Goal: Task Accomplishment & Management: Complete application form

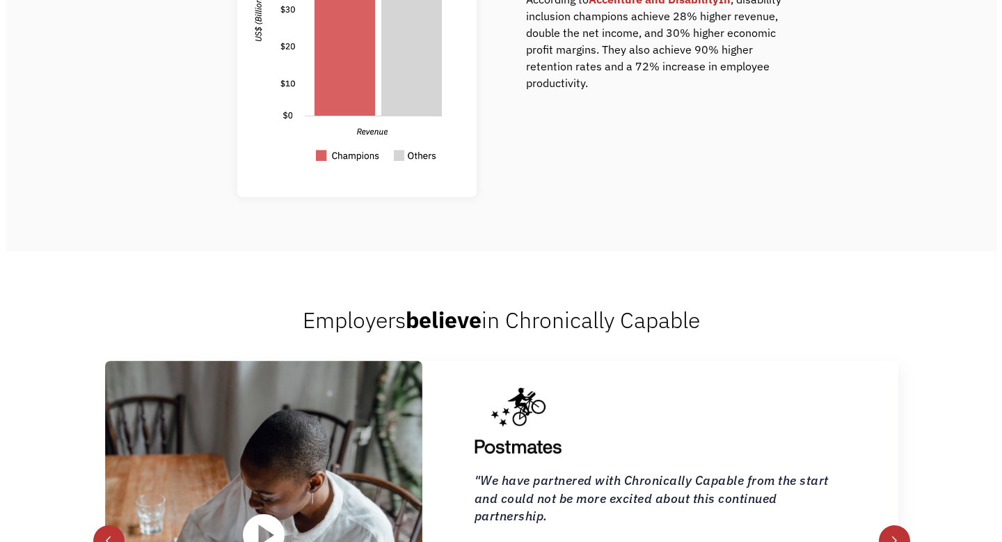
scroll to position [1465, 0]
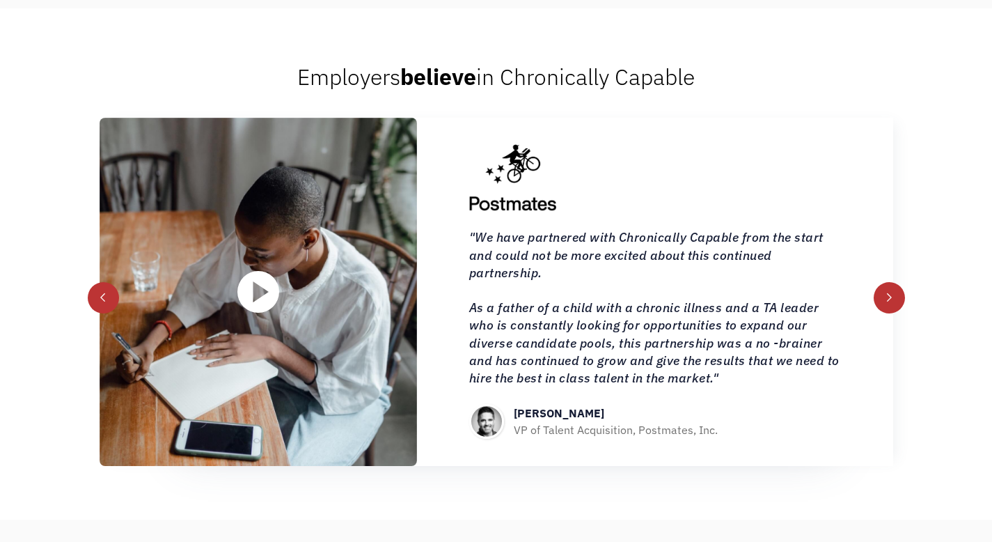
click at [251, 299] on img "open lightbox" at bounding box center [258, 292] width 42 height 42
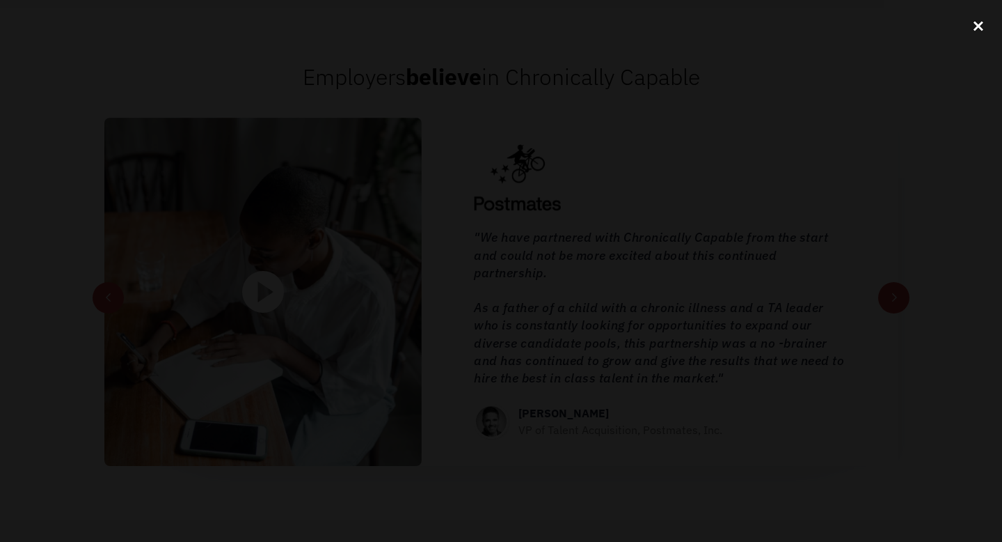
click at [980, 27] on div "close lightbox" at bounding box center [978, 26] width 47 height 31
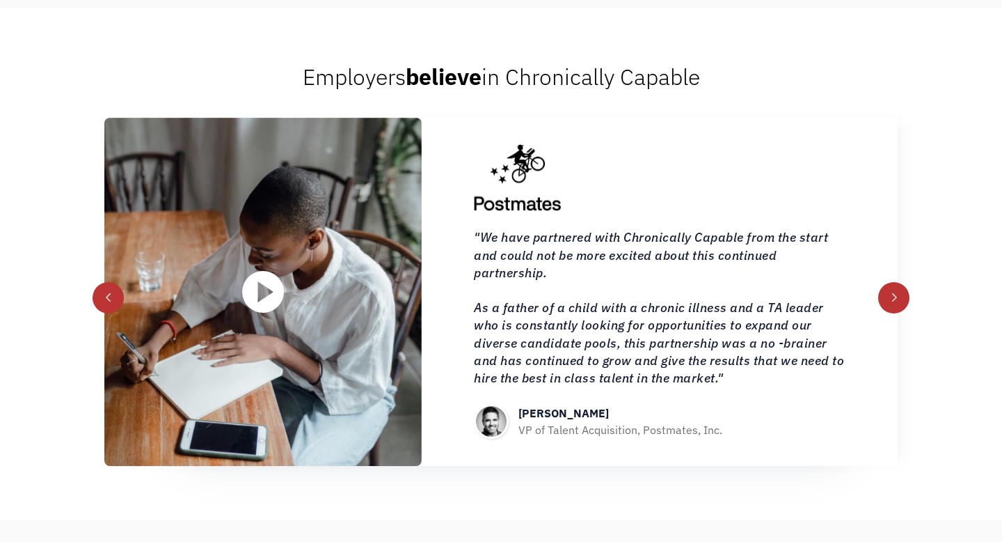
click at [981, 189] on div "Employers believe in Chronically Capable [PERSON_NAME] Co-founder, Mayv “Chroni…" at bounding box center [501, 263] width 1002 height 511
click at [835, 61] on div "Employers believe in Chronically Capable [PERSON_NAME] Co-founder, Mayv “Chroni…" at bounding box center [501, 263] width 1002 height 511
click at [891, 297] on div "next slide" at bounding box center [896, 297] width 10 height 10
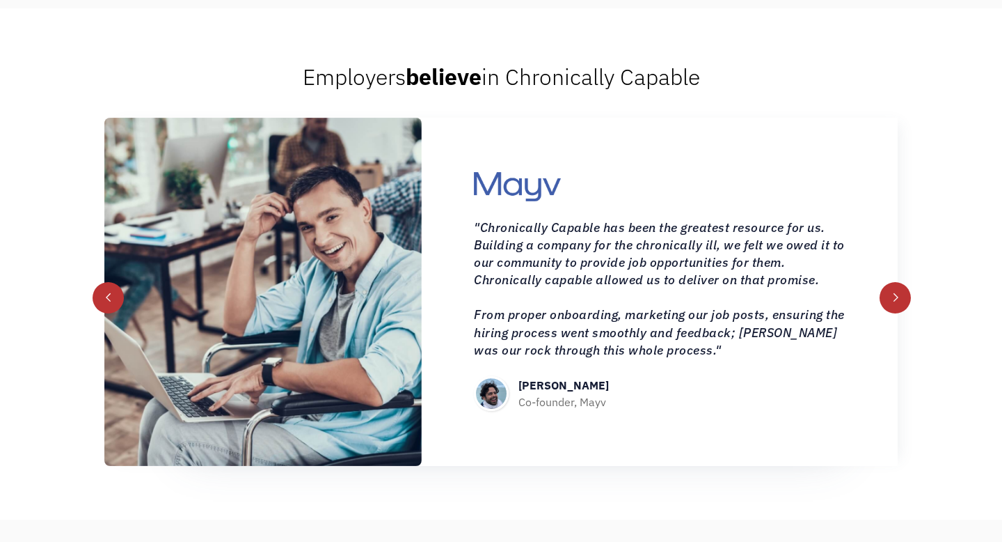
click at [891, 297] on div "next slide" at bounding box center [896, 297] width 10 height 10
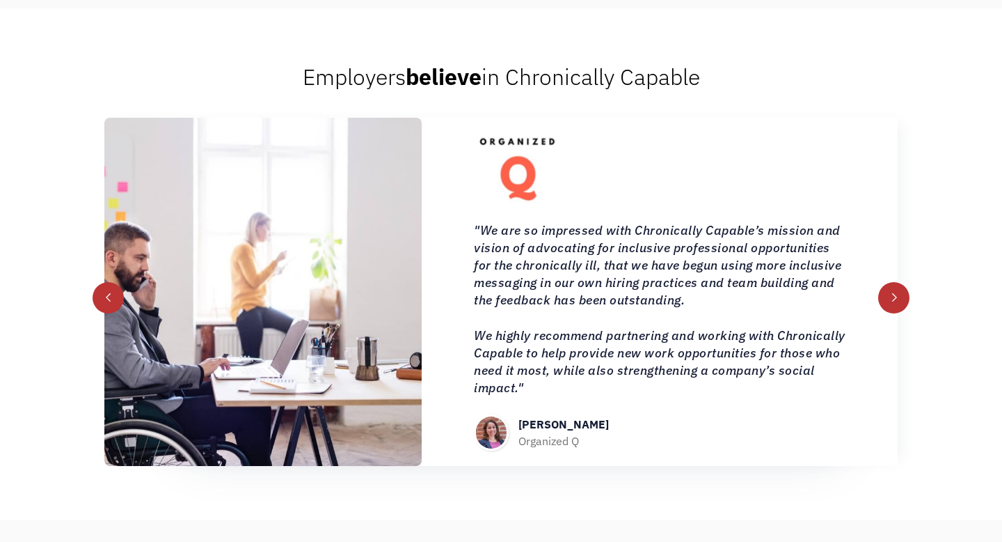
click at [967, 203] on div "Employers believe in Chronically Capable [PERSON_NAME] Co-founder, Mayv “Chroni…" at bounding box center [501, 263] width 1002 height 511
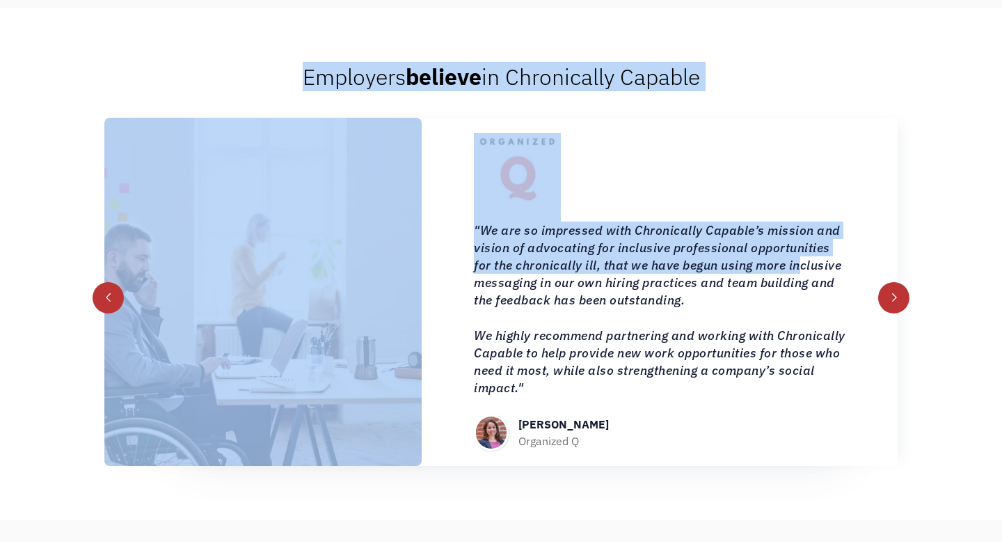
drag, startPoint x: 727, startPoint y: 47, endPoint x: 799, endPoint y: 271, distance: 234.9
click at [799, 271] on div "Employers believe in Chronically Capable [PERSON_NAME] Co-founder, Mayv “Chroni…" at bounding box center [501, 263] width 1002 height 511
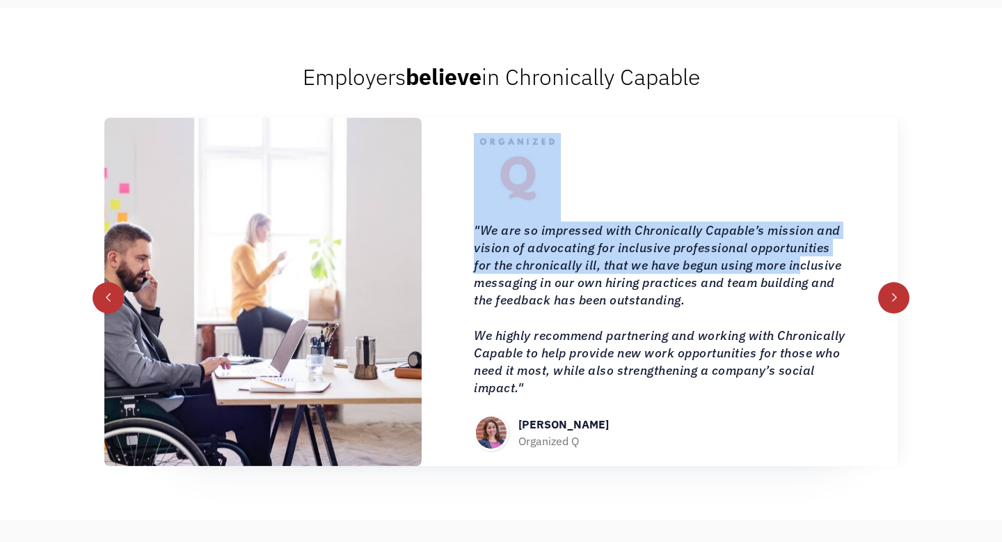
drag, startPoint x: 799, startPoint y: 271, endPoint x: 773, endPoint y: 120, distance: 152.5
click at [773, 120] on div ""We are so impressed with Chronically Capable’s mission and vision of advocatin…" at bounding box center [660, 292] width 476 height 348
click at [899, 290] on div "next slide" at bounding box center [895, 297] width 31 height 31
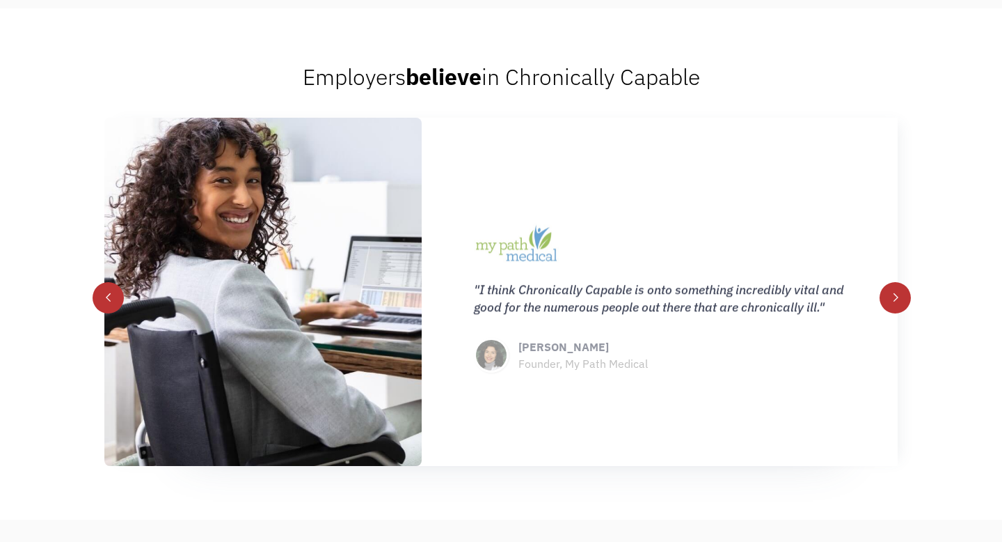
click at [899, 290] on div "next slide" at bounding box center [895, 297] width 31 height 31
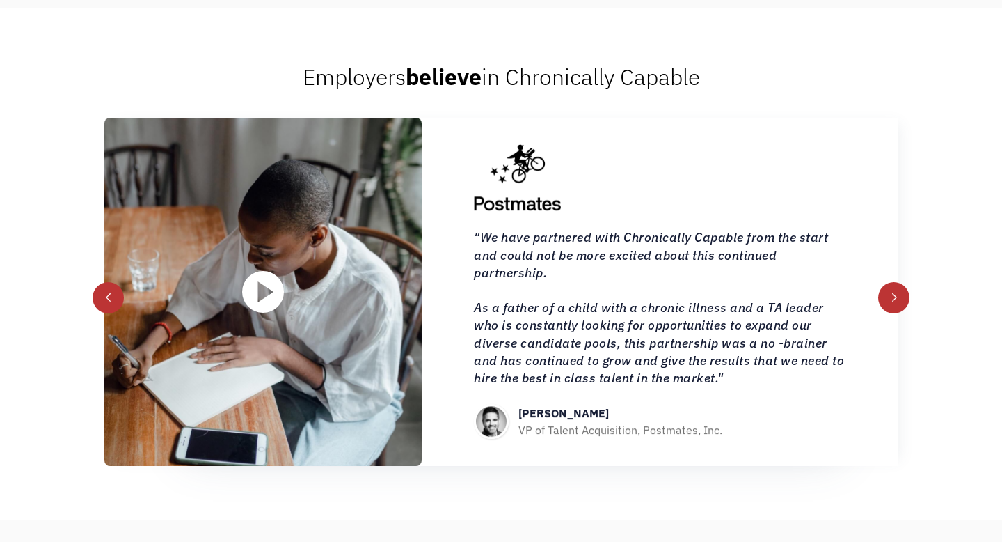
click at [991, 404] on div "Employers believe in Chronically Capable [PERSON_NAME] Co-founder, Mayv “Chroni…" at bounding box center [501, 263] width 1002 height 511
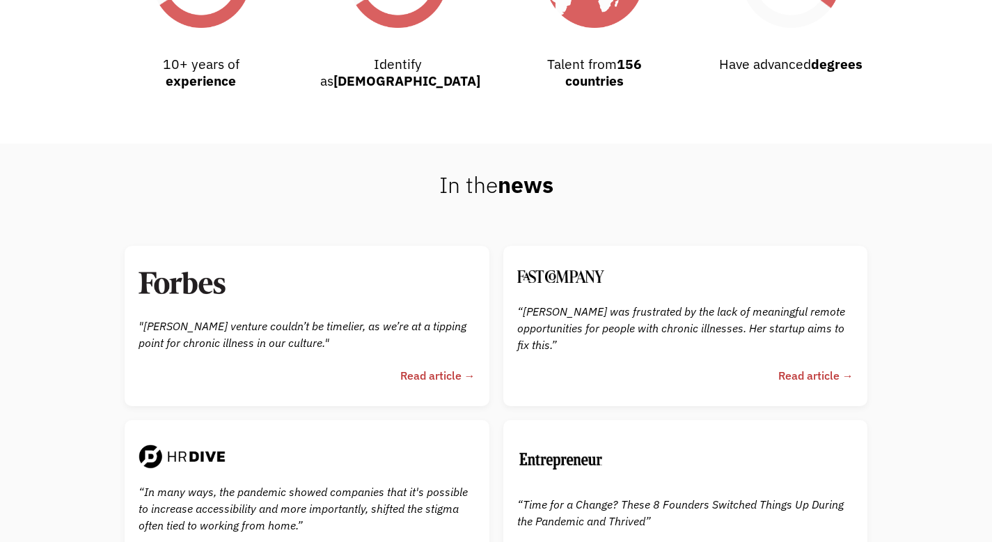
scroll to position [2706, 0]
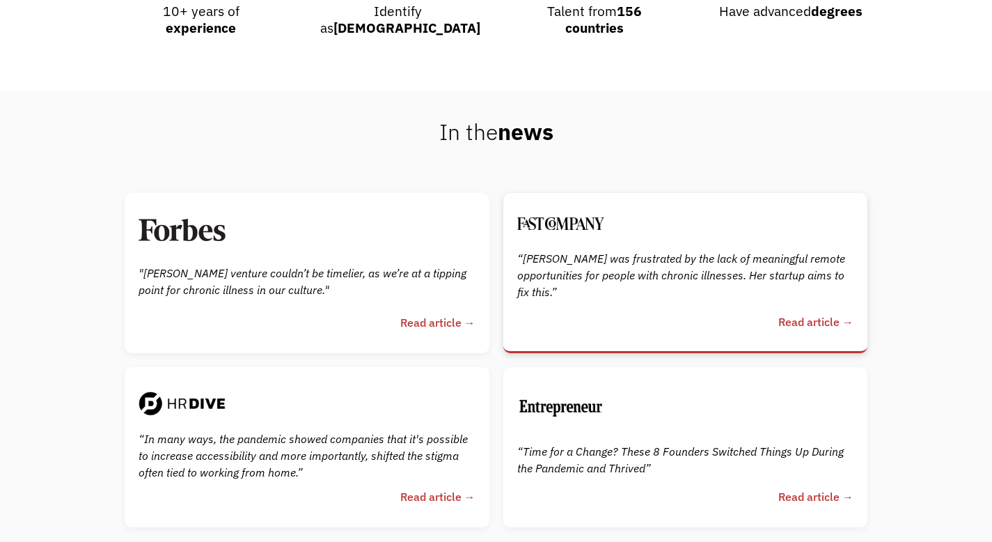
click at [832, 325] on div "Read article →" at bounding box center [815, 321] width 75 height 17
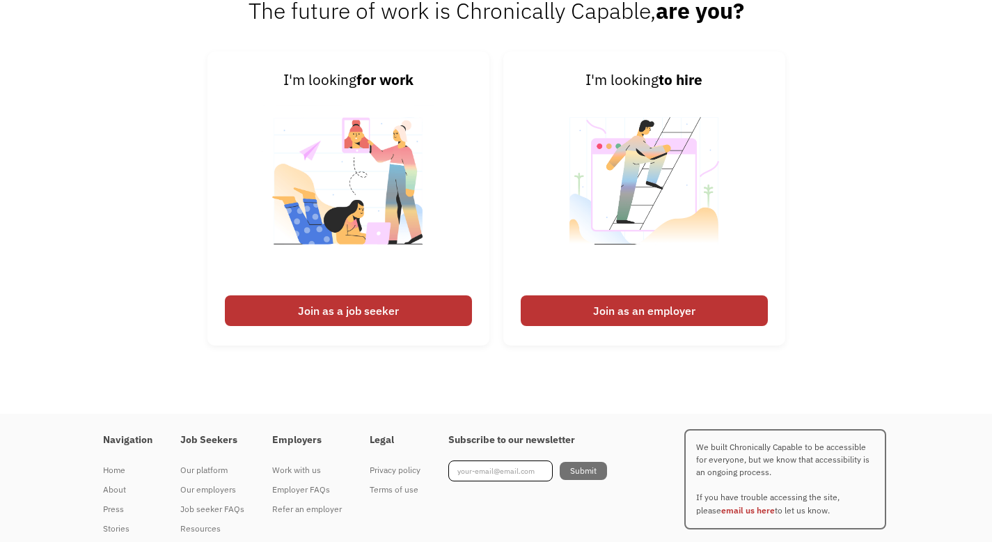
scroll to position [3340, 0]
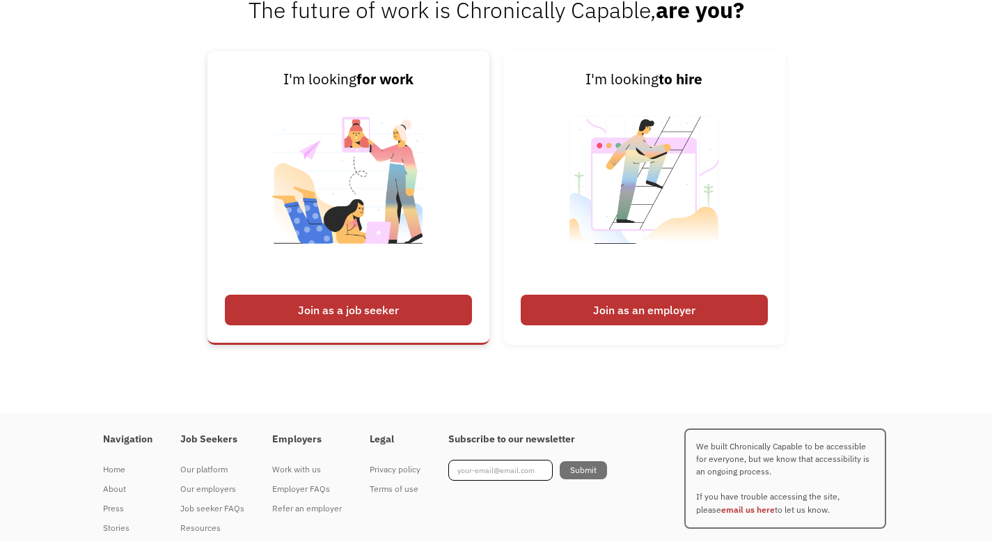
click at [366, 325] on div "Join as a job seeker" at bounding box center [348, 309] width 247 height 31
click at [356, 325] on div "Join as a job seeker" at bounding box center [348, 309] width 247 height 31
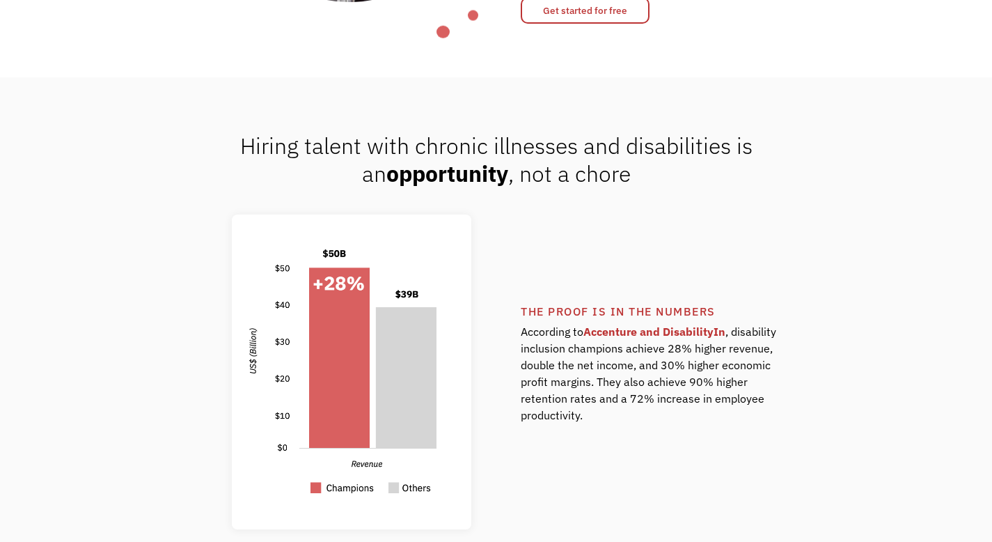
scroll to position [189, 0]
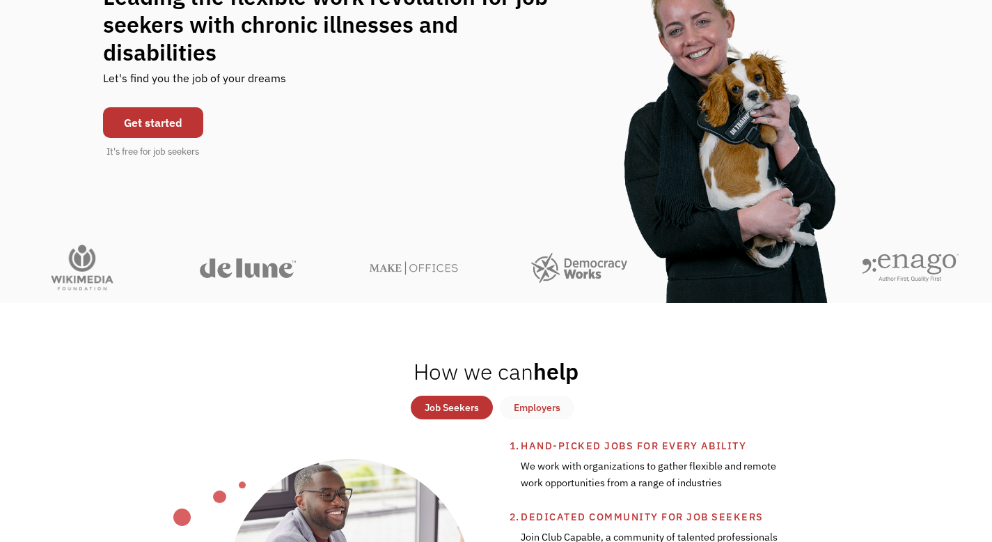
click at [448, 407] on div "Job Seekers" at bounding box center [452, 407] width 54 height 17
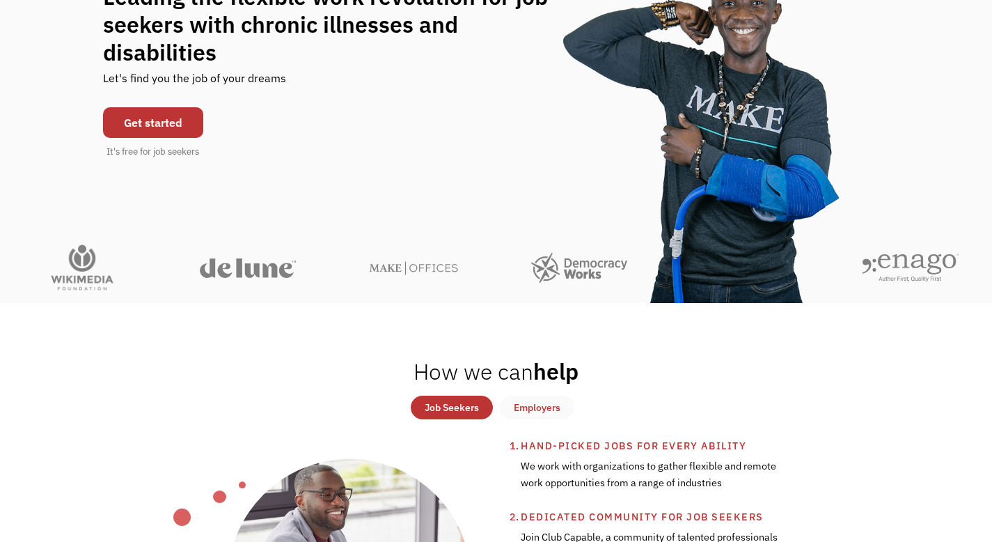
click at [457, 409] on div "Job Seekers" at bounding box center [452, 407] width 54 height 17
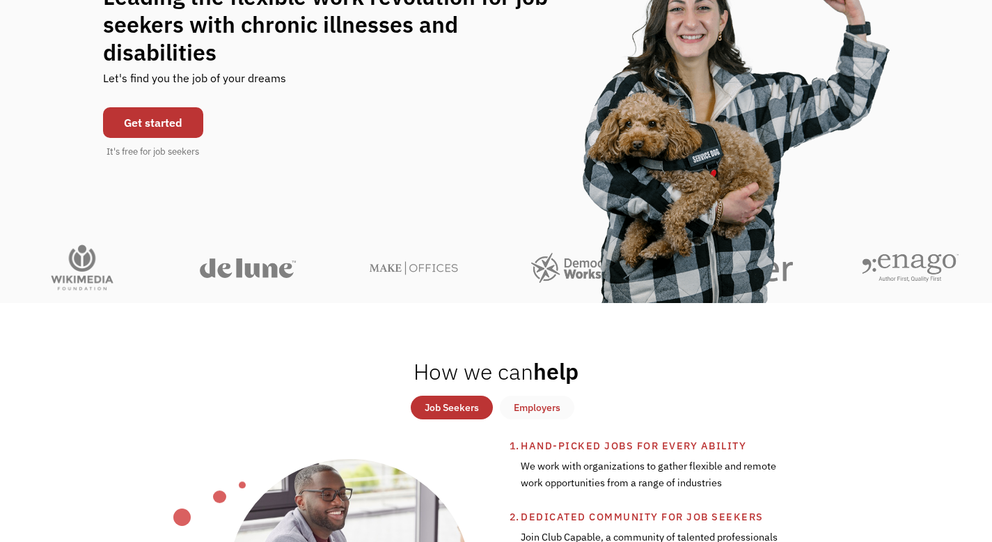
click at [457, 409] on div "Job Seekers" at bounding box center [452, 407] width 54 height 17
click at [411, 395] on link "Job Seekers" at bounding box center [452, 407] width 82 height 24
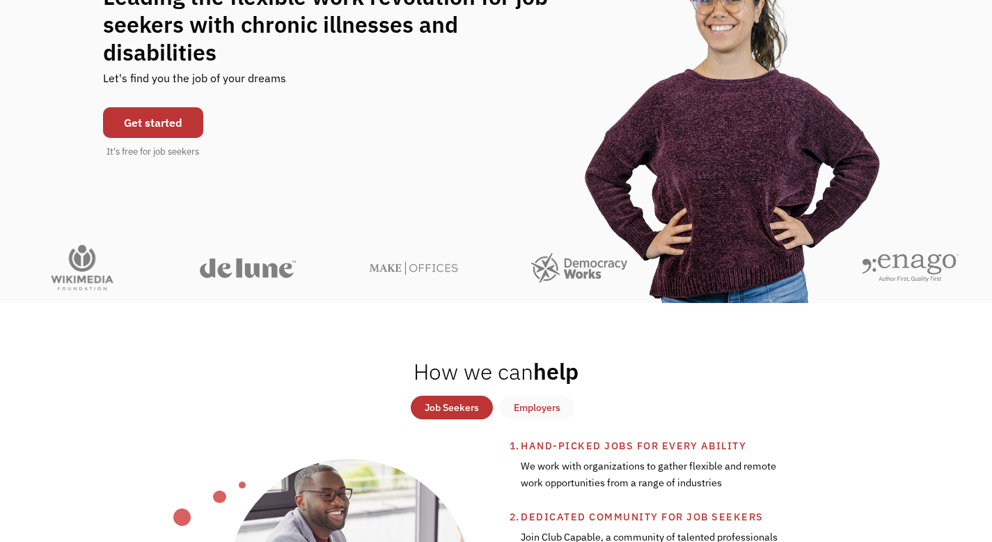
click at [171, 110] on link "Get started" at bounding box center [153, 122] width 100 height 31
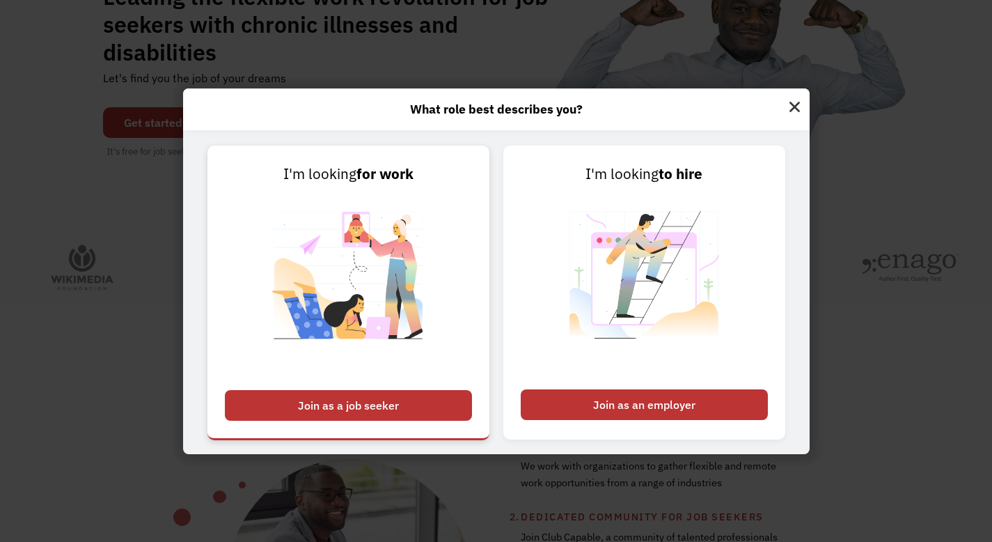
click at [333, 409] on div "Join as a job seeker" at bounding box center [348, 405] width 247 height 31
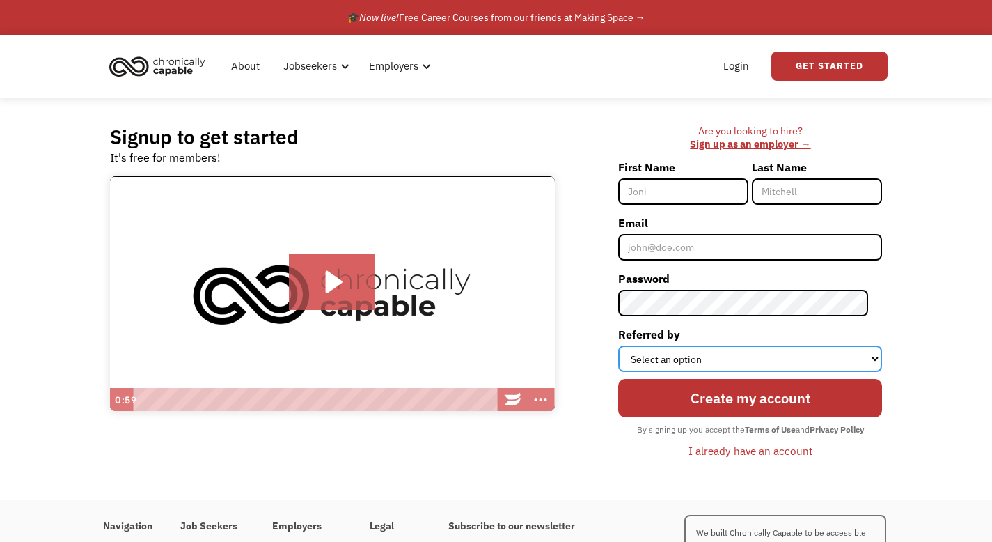
click at [875, 360] on select "Select an option Instagram Facebook Twitter Search Engine News Article Word of …" at bounding box center [750, 358] width 264 height 26
